Goal: Task Accomplishment & Management: Use online tool/utility

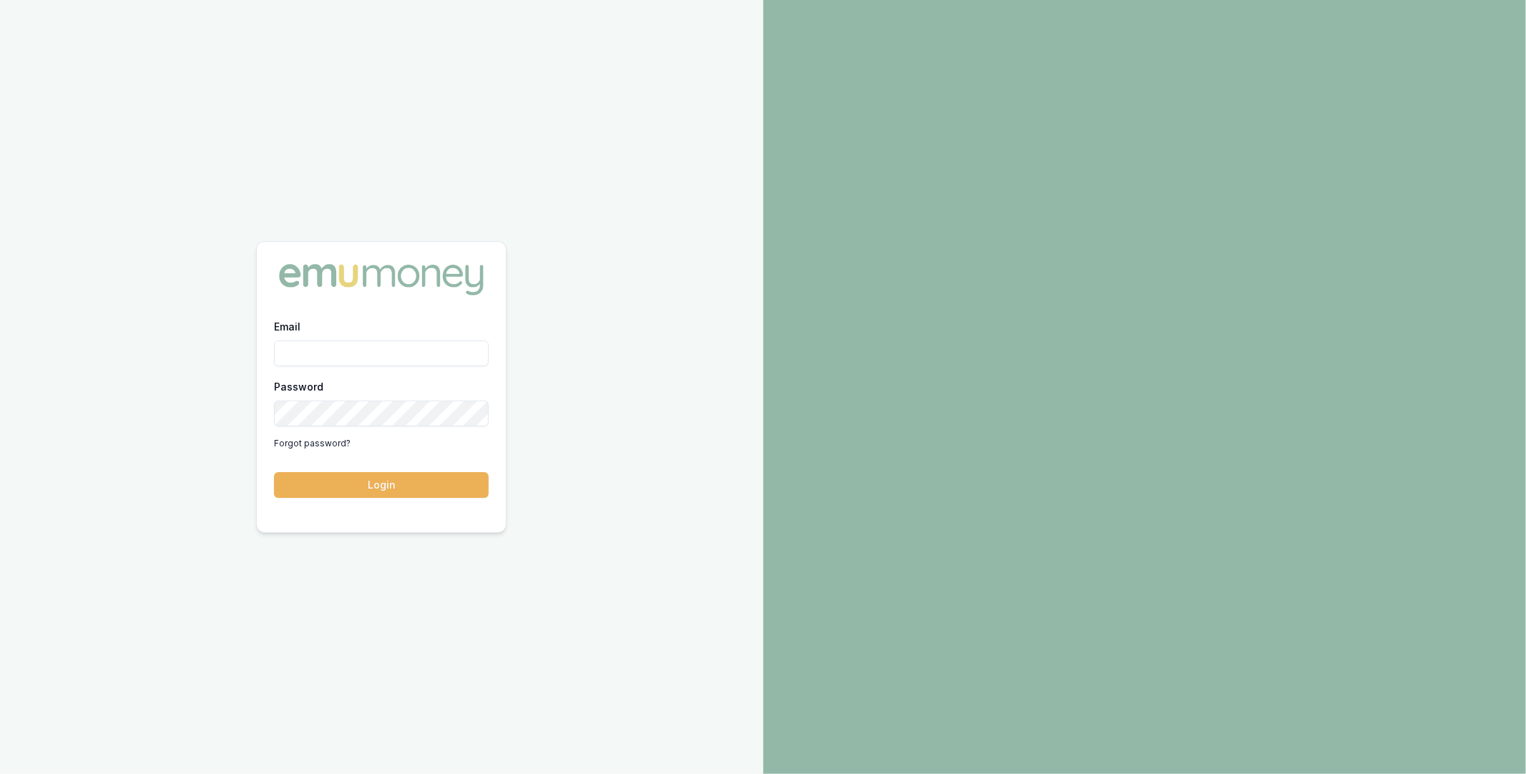
click at [331, 357] on input "Email" at bounding box center [381, 353] width 215 height 26
type input "0"
click at [0, 773] on com-1password-button at bounding box center [0, 774] width 0 height 0
type input "m@[DOMAIN_NAME]"
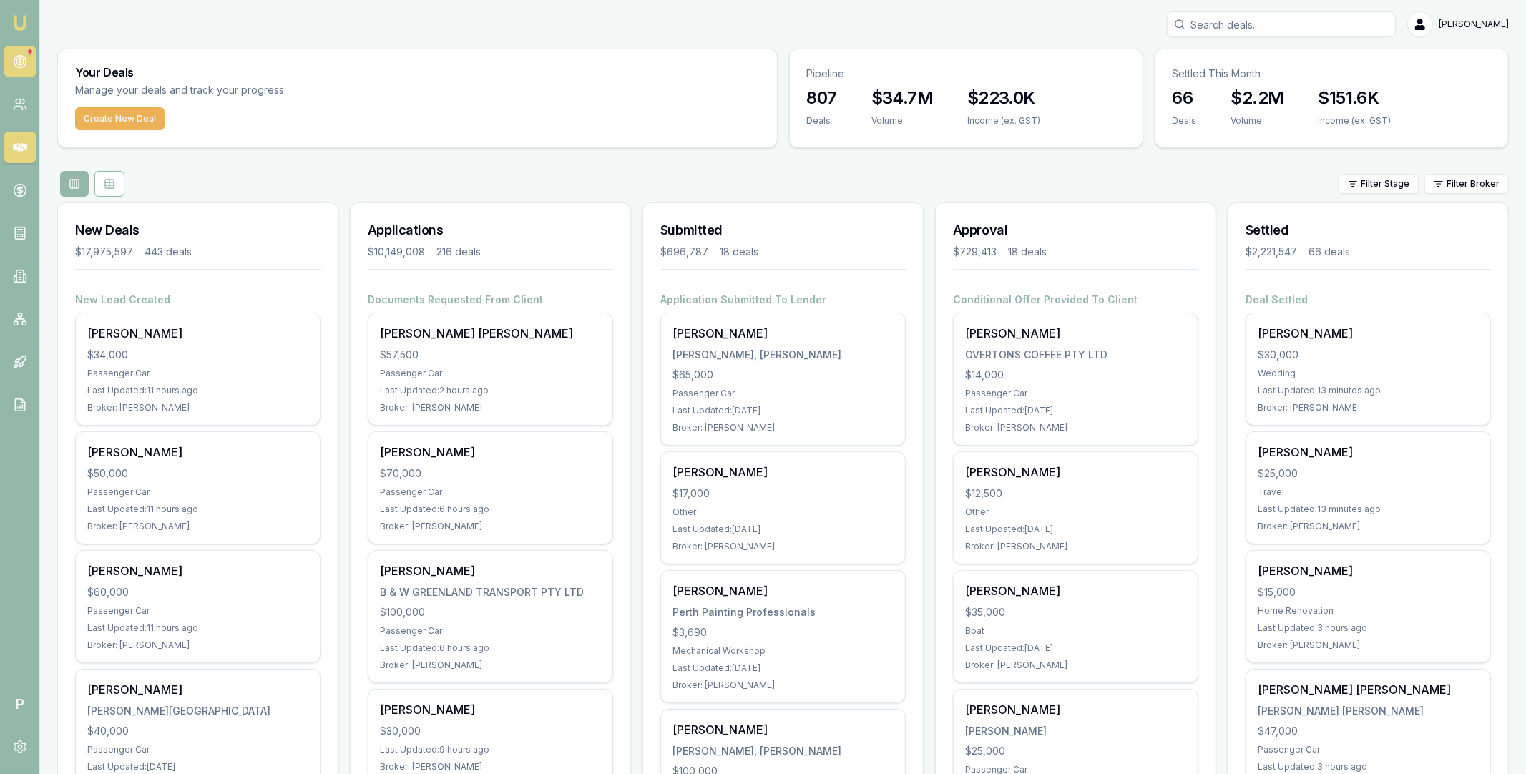
click at [19, 58] on icon at bounding box center [20, 61] width 14 height 14
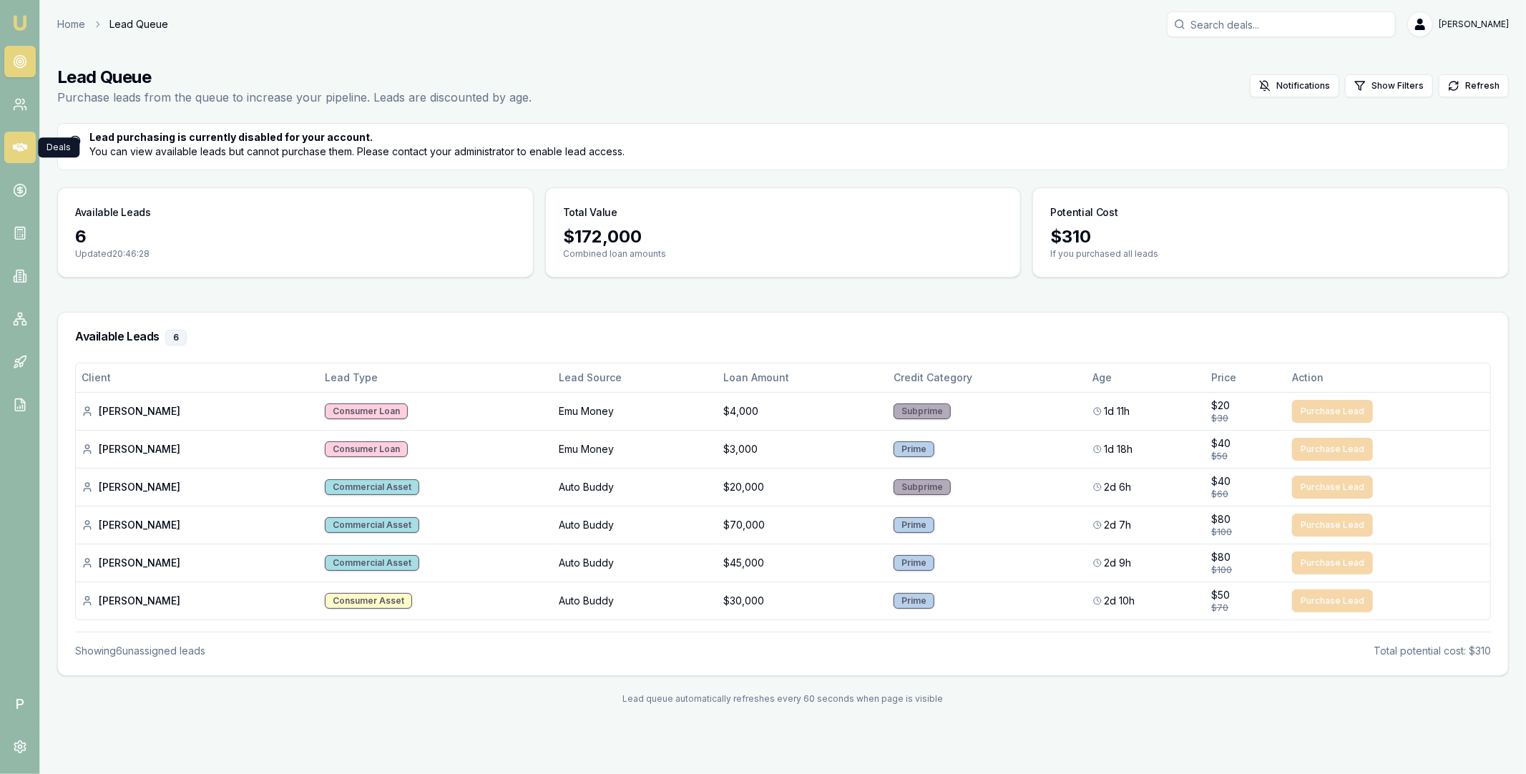
click at [21, 153] on icon at bounding box center [20, 147] width 14 height 14
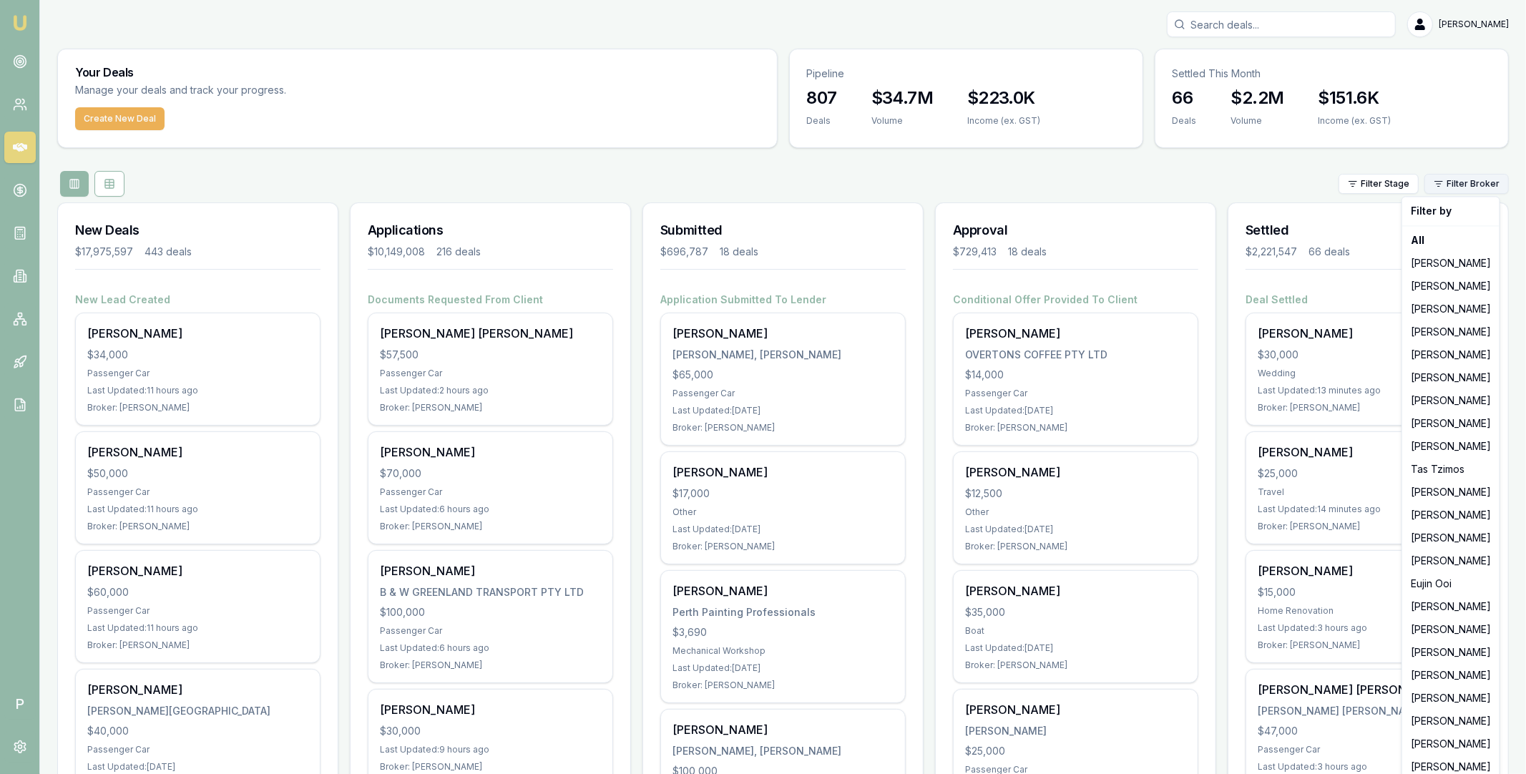
click at [1458, 186] on html "Emu Broker P [PERSON_NAME] Toggle Menu Your Deals Manage your deals and track y…" at bounding box center [763, 387] width 1526 height 774
click at [1439, 560] on div "Erin Shield" at bounding box center [1451, 560] width 92 height 23
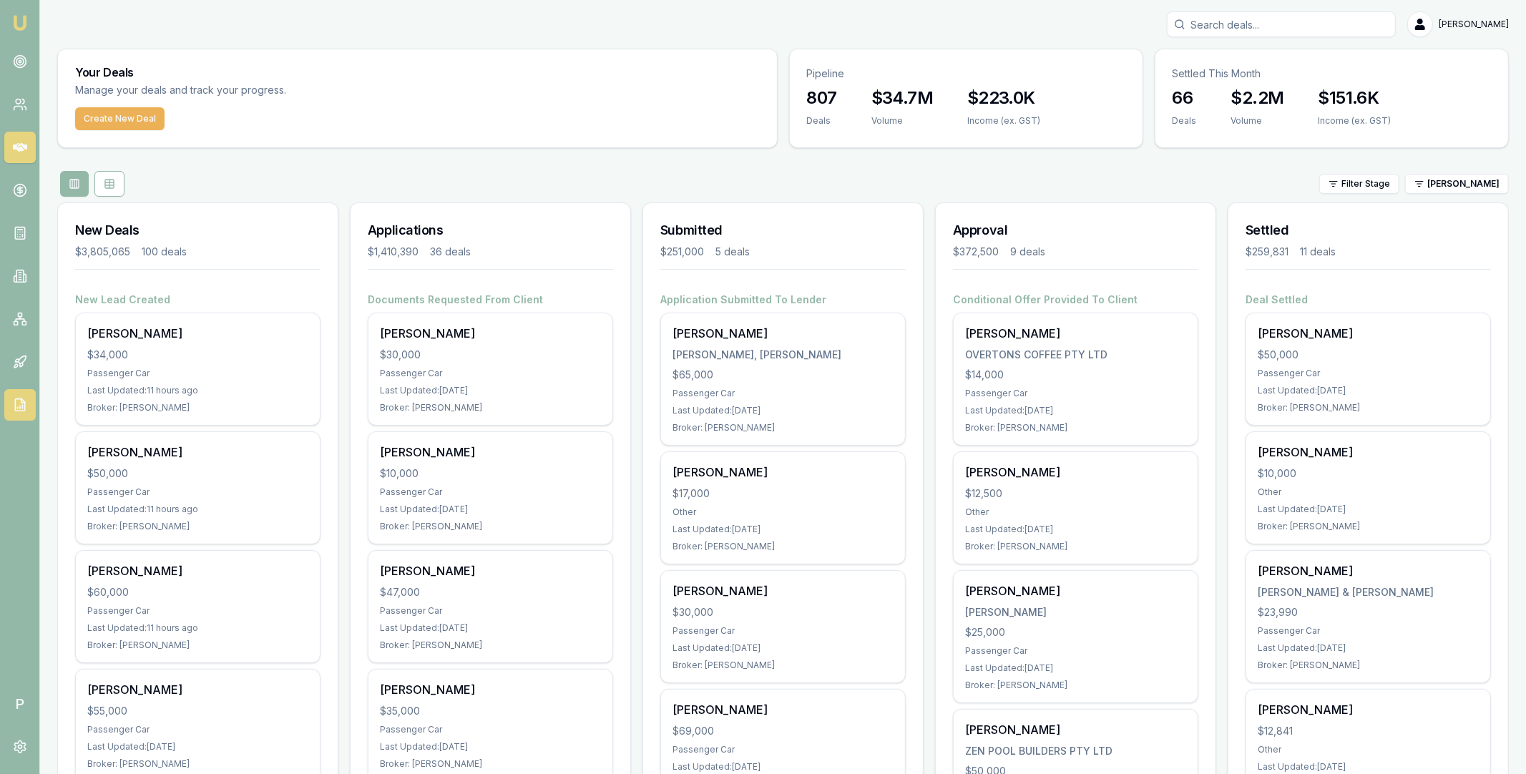
click at [26, 403] on icon at bounding box center [20, 405] width 14 height 14
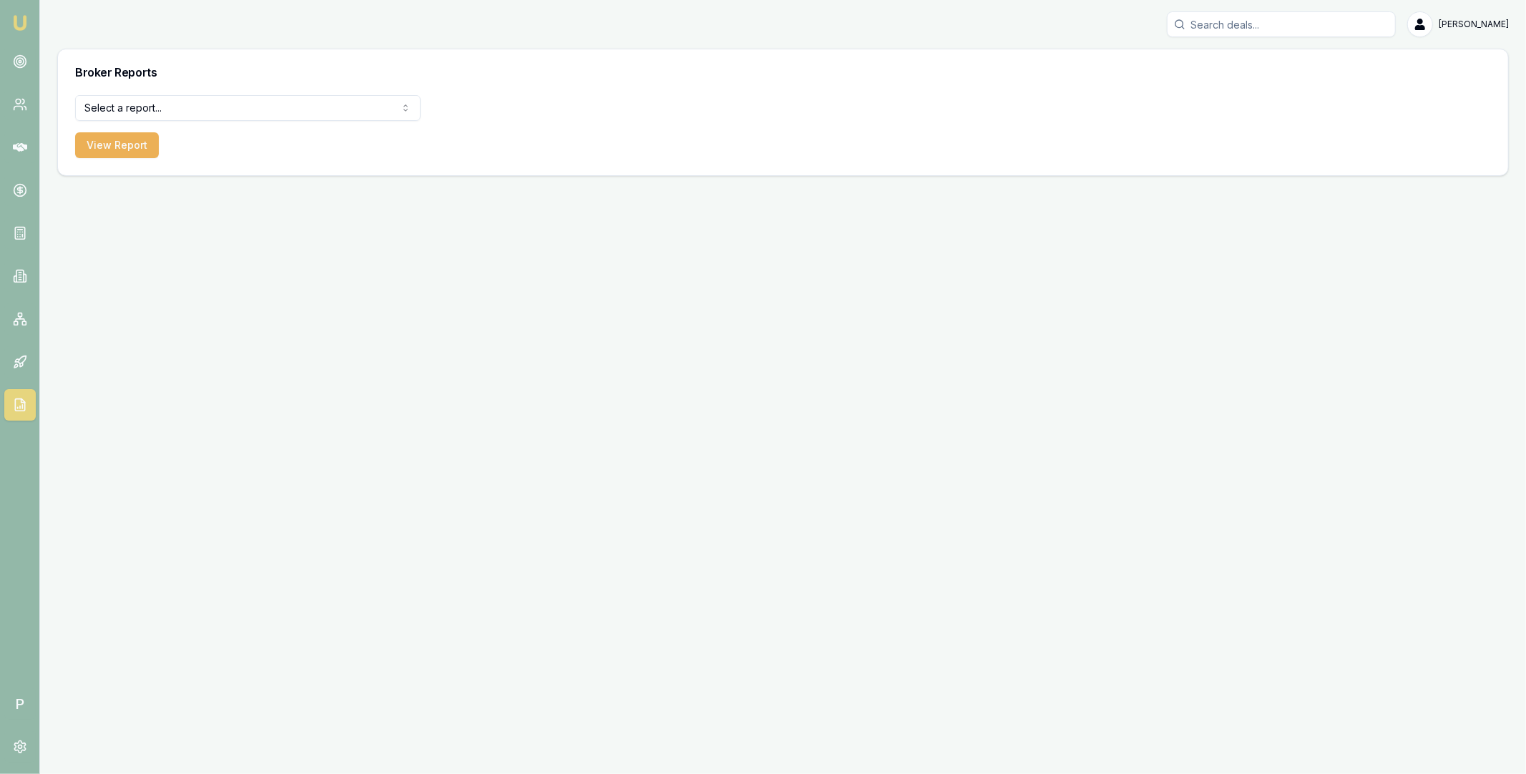
click at [180, 93] on div "Broker Reports" at bounding box center [783, 72] width 1450 height 46
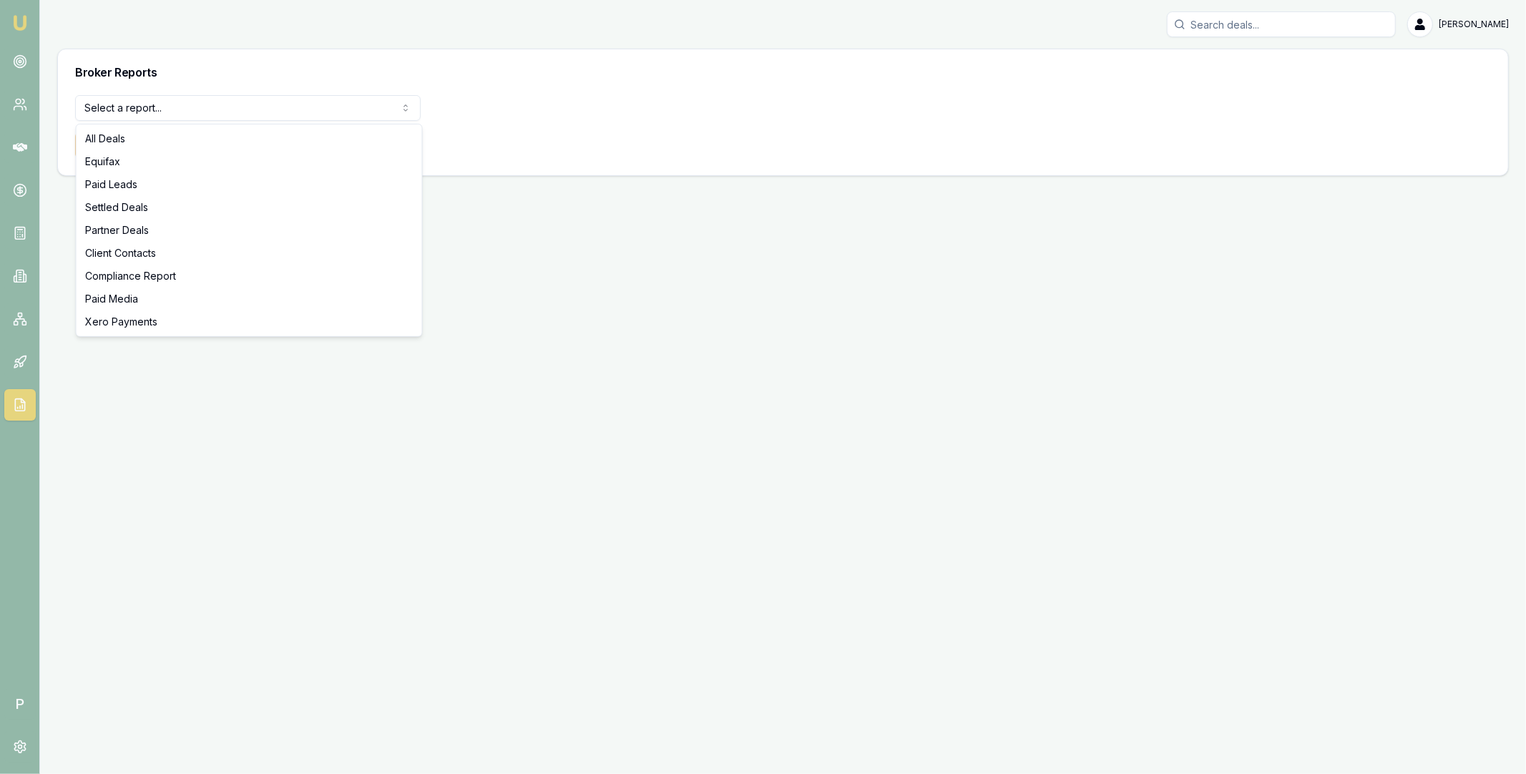
click at [184, 106] on html "Emu Broker P Matt Leeburn Toggle Menu Broker Reports Select a report... All Dea…" at bounding box center [763, 387] width 1526 height 774
select select "settled-deals"
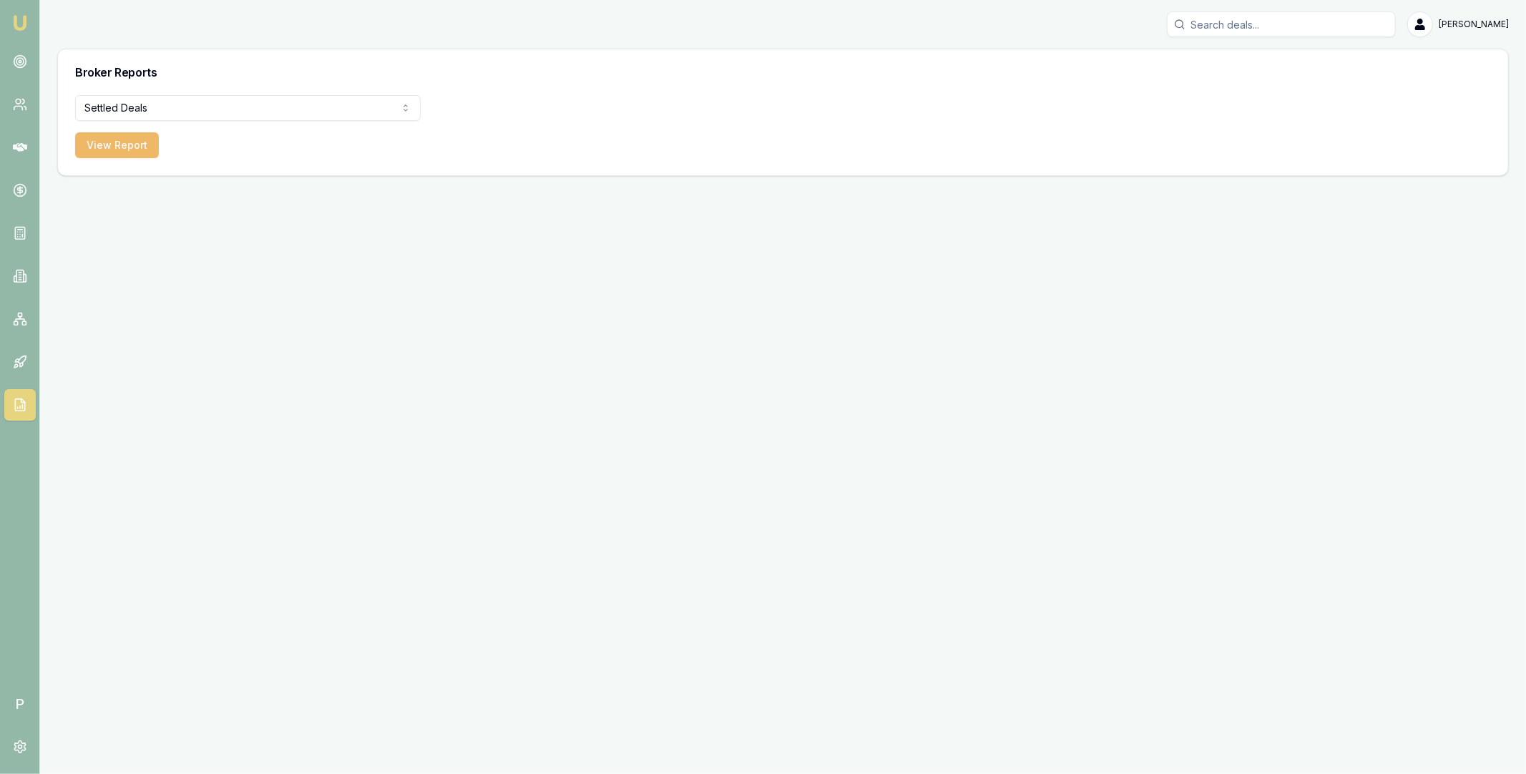
click at [109, 148] on button "View Report" at bounding box center [117, 145] width 84 height 26
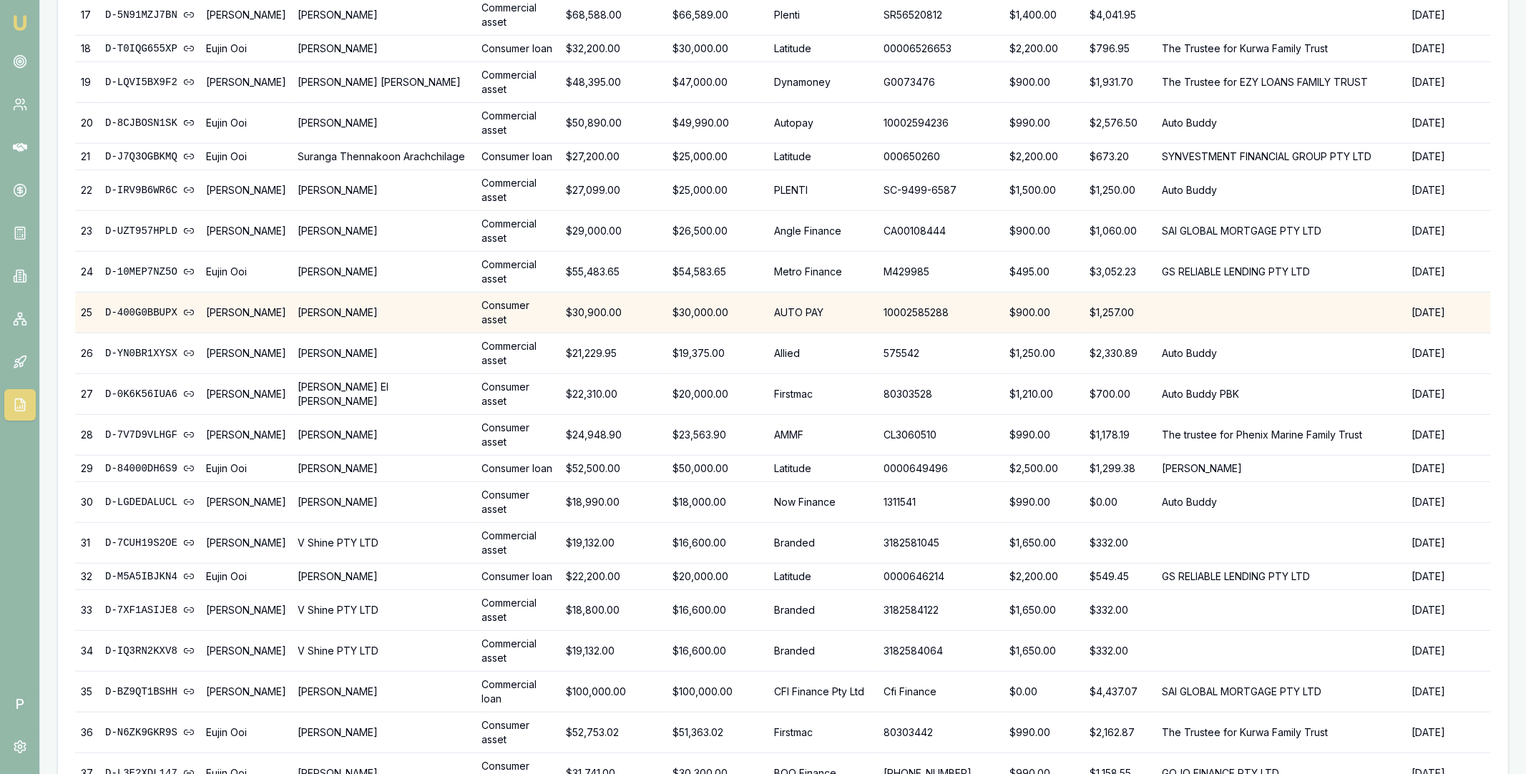
scroll to position [1829, 0]
